Goal: Task Accomplishment & Management: Complete application form

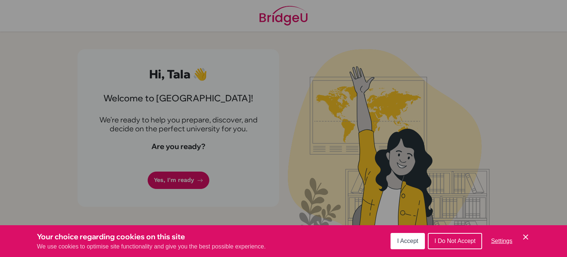
click at [210, 174] on div "Cookie Preferences" at bounding box center [283, 128] width 567 height 257
click at [414, 240] on span "I Accept" at bounding box center [407, 240] width 21 height 6
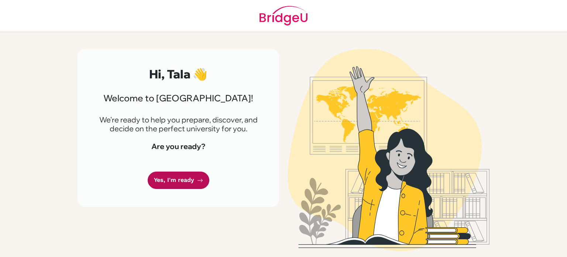
click at [187, 181] on link "Yes, I'm ready" at bounding box center [179, 179] width 62 height 17
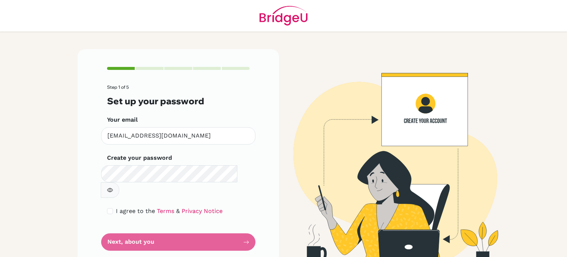
click at [113, 187] on icon "button" at bounding box center [110, 190] width 6 height 6
click at [79, 39] on div "Step 1 of 5 Set up your password Your email [EMAIL_ADDRESS][DOMAIN_NAME] Invali…" at bounding box center [283, 152] width 421 height 242
click at [553, 107] on img at bounding box center [388, 158] width 421 height 219
click at [187, 210] on form "Step 1 of 5 Set up your password Your email [EMAIL_ADDRESS][DOMAIN_NAME] Invali…" at bounding box center [178, 168] width 142 height 166
click at [111, 206] on div "I agree to the Terms & Privacy Notice" at bounding box center [178, 210] width 142 height 9
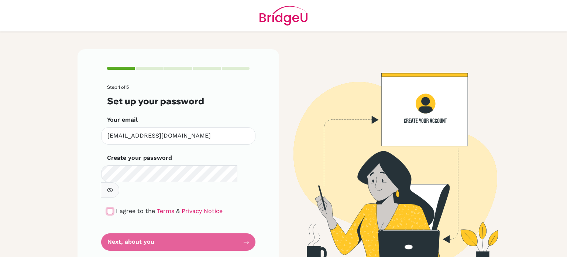
click at [107, 208] on input "checkbox" at bounding box center [110, 211] width 6 height 6
checkbox input "true"
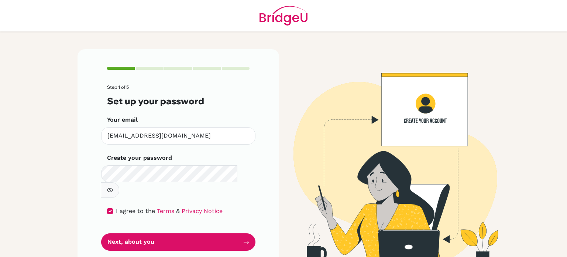
click at [131, 215] on form "Step 1 of 5 Set up your password Your email [EMAIL_ADDRESS][DOMAIN_NAME] Invali…" at bounding box center [178, 168] width 142 height 166
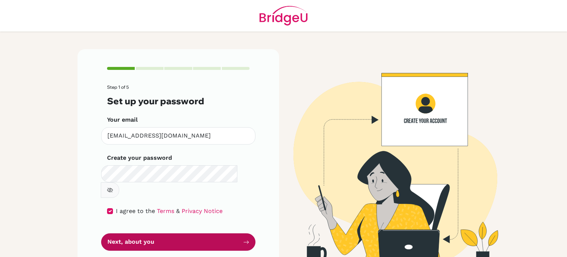
click at [132, 233] on button "Next, about you" at bounding box center [178, 241] width 154 height 17
